Goal: Transaction & Acquisition: Purchase product/service

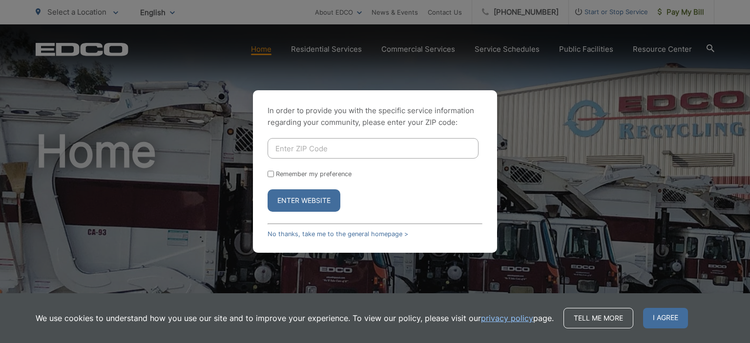
click at [358, 145] on input "Enter ZIP Code" at bounding box center [372, 148] width 211 height 20
type input "91977"
click at [270, 174] on input "Remember my preference" at bounding box center [270, 174] width 6 height 6
checkbox input "true"
click at [338, 235] on link "No thanks, take me to the general homepage >" at bounding box center [337, 233] width 141 height 7
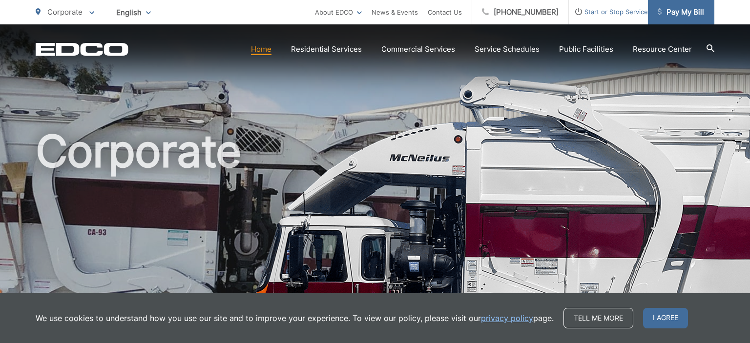
click at [685, 18] on span "Pay My Bill" at bounding box center [680, 12] width 46 height 12
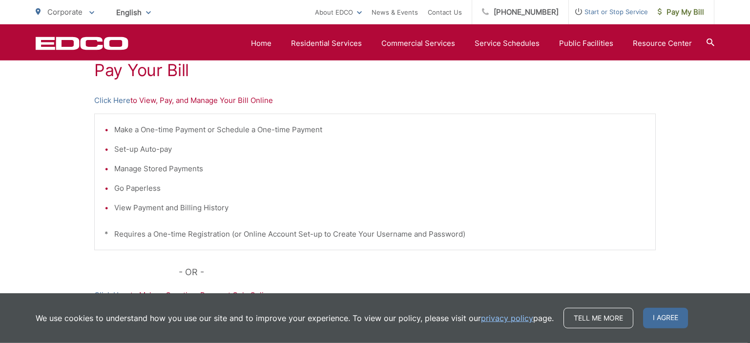
scroll to position [196, 0]
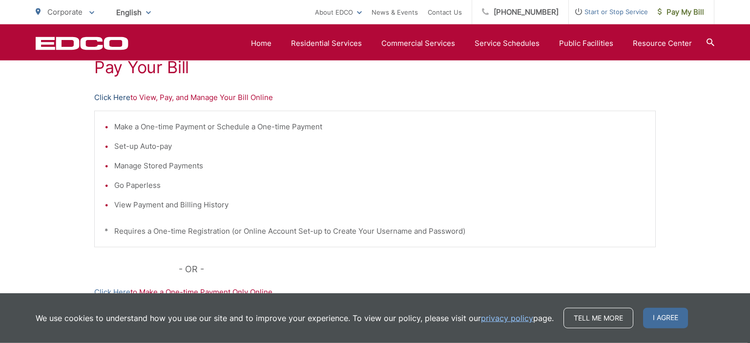
click at [115, 97] on link "Click Here" at bounding box center [112, 98] width 36 height 12
